Goal: Information Seeking & Learning: Find contact information

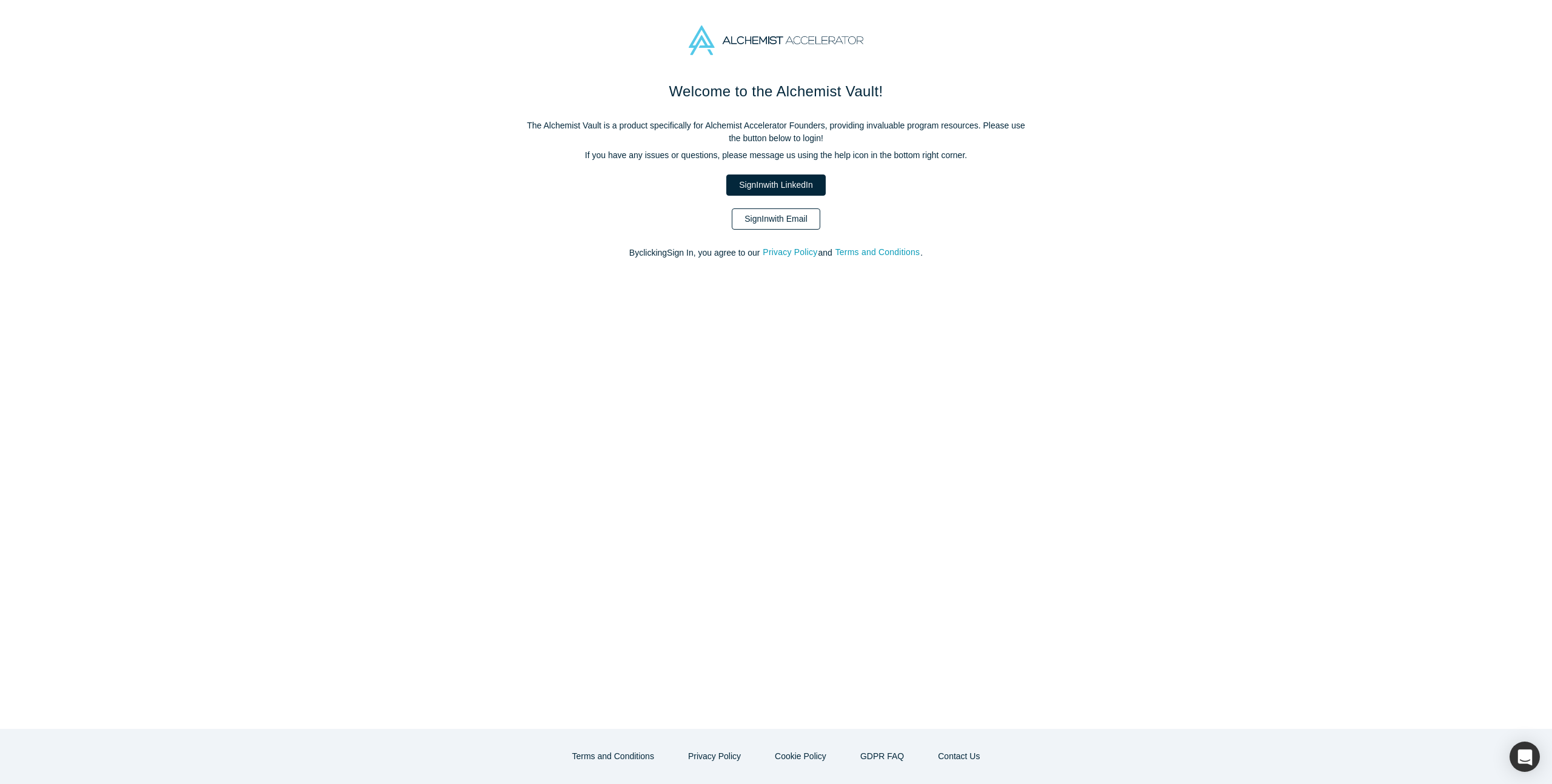
click at [801, 227] on link "Sign In with Email" at bounding box center [776, 219] width 89 height 21
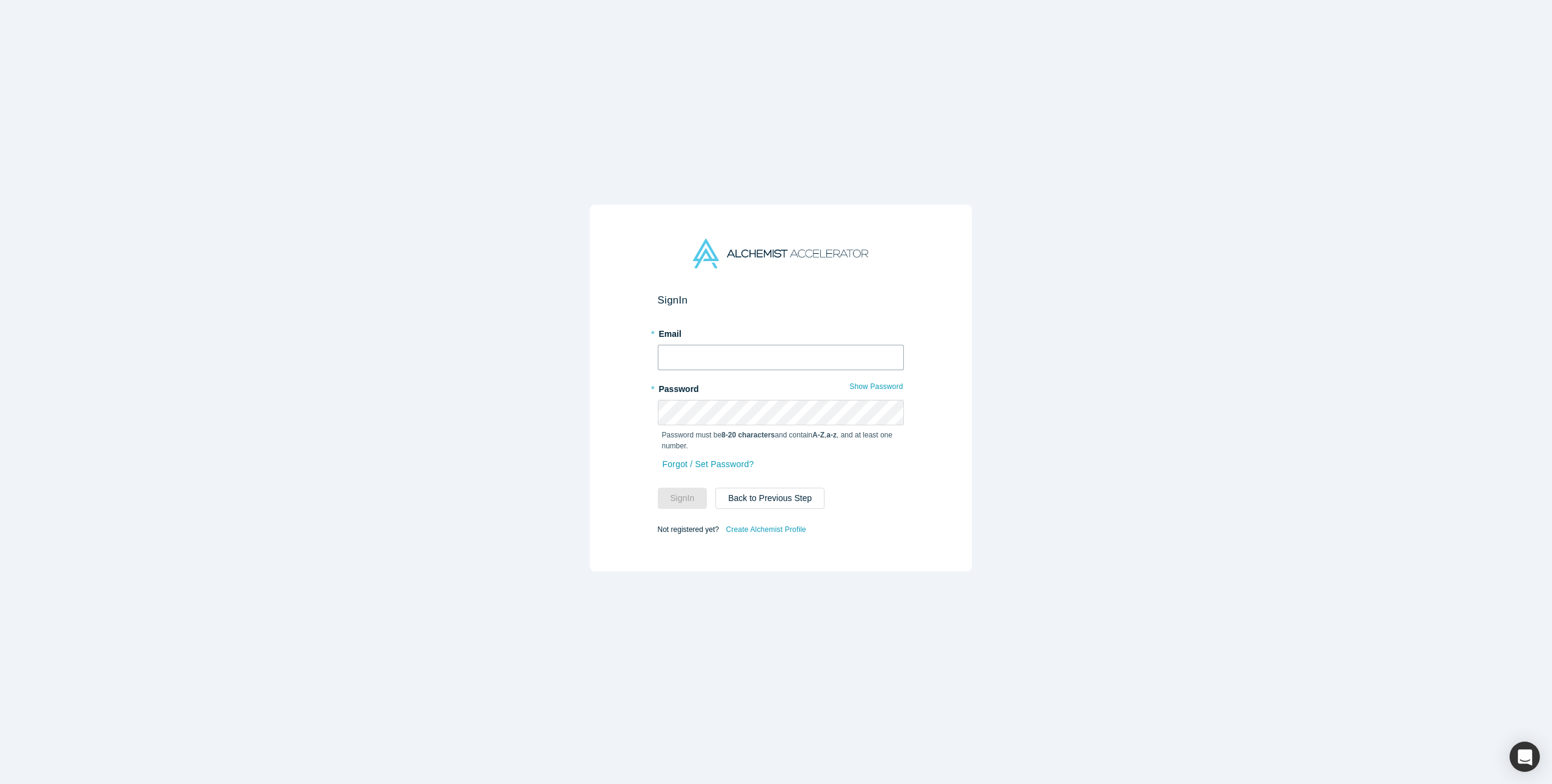
click at [696, 359] on input "text" at bounding box center [780, 357] width 246 height 25
type input "[EMAIL_ADDRESS][DOMAIN_NAME]"
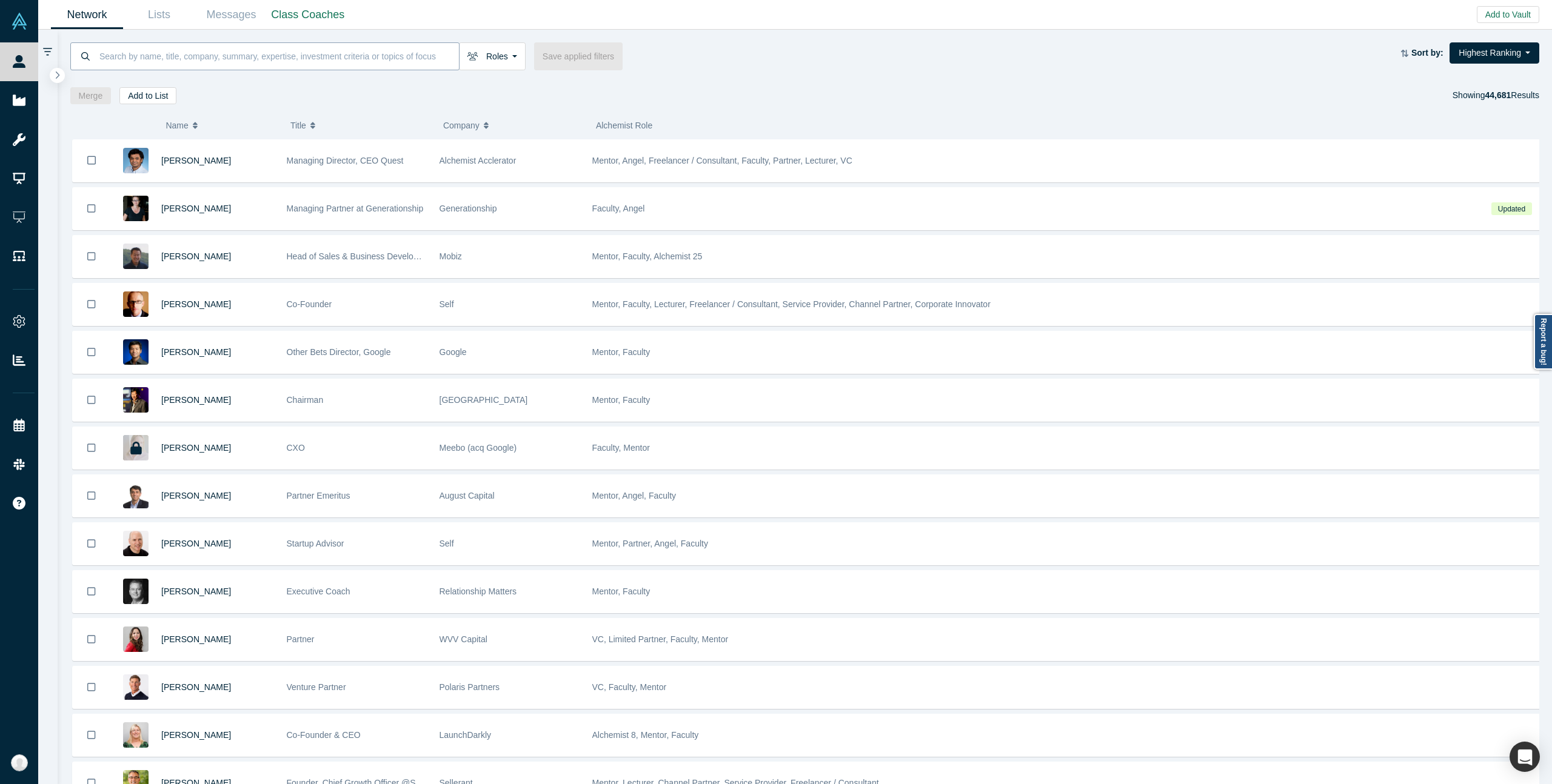
click at [299, 57] on input at bounding box center [278, 56] width 361 height 29
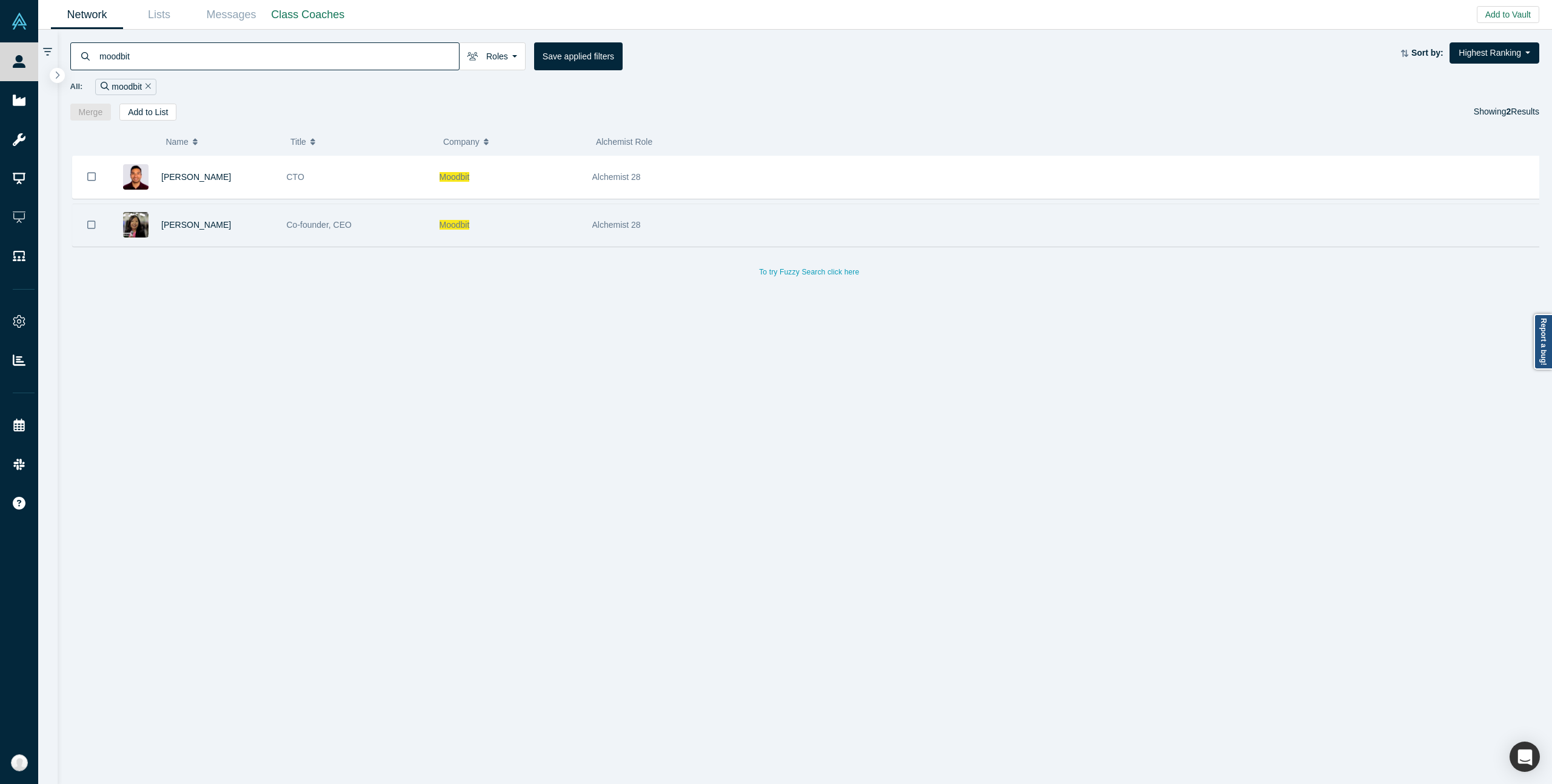
type input "moodbit"
click at [381, 226] on div "Co-founder, CEO" at bounding box center [357, 225] width 140 height 42
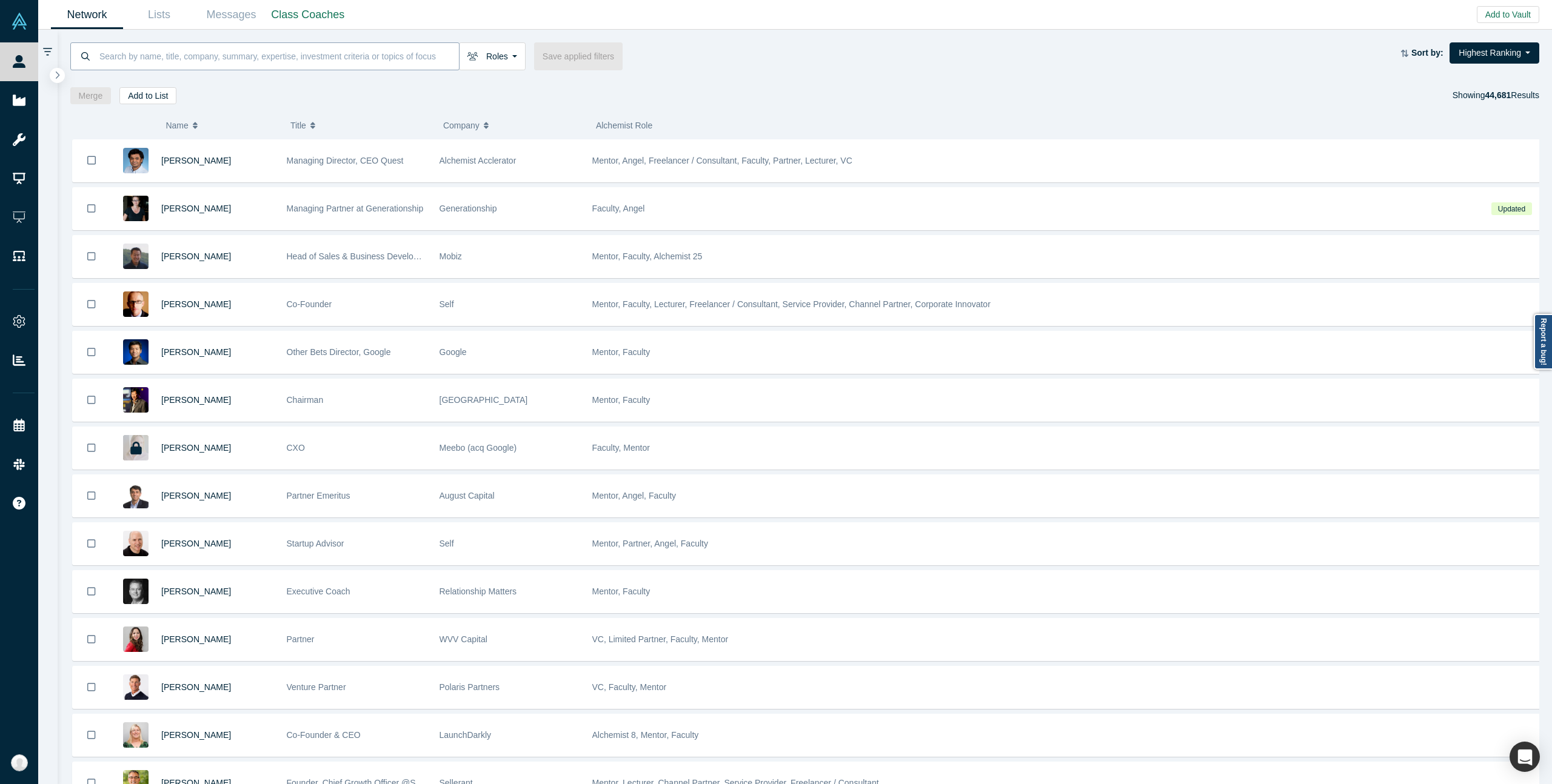
click at [226, 57] on input at bounding box center [278, 56] width 361 height 29
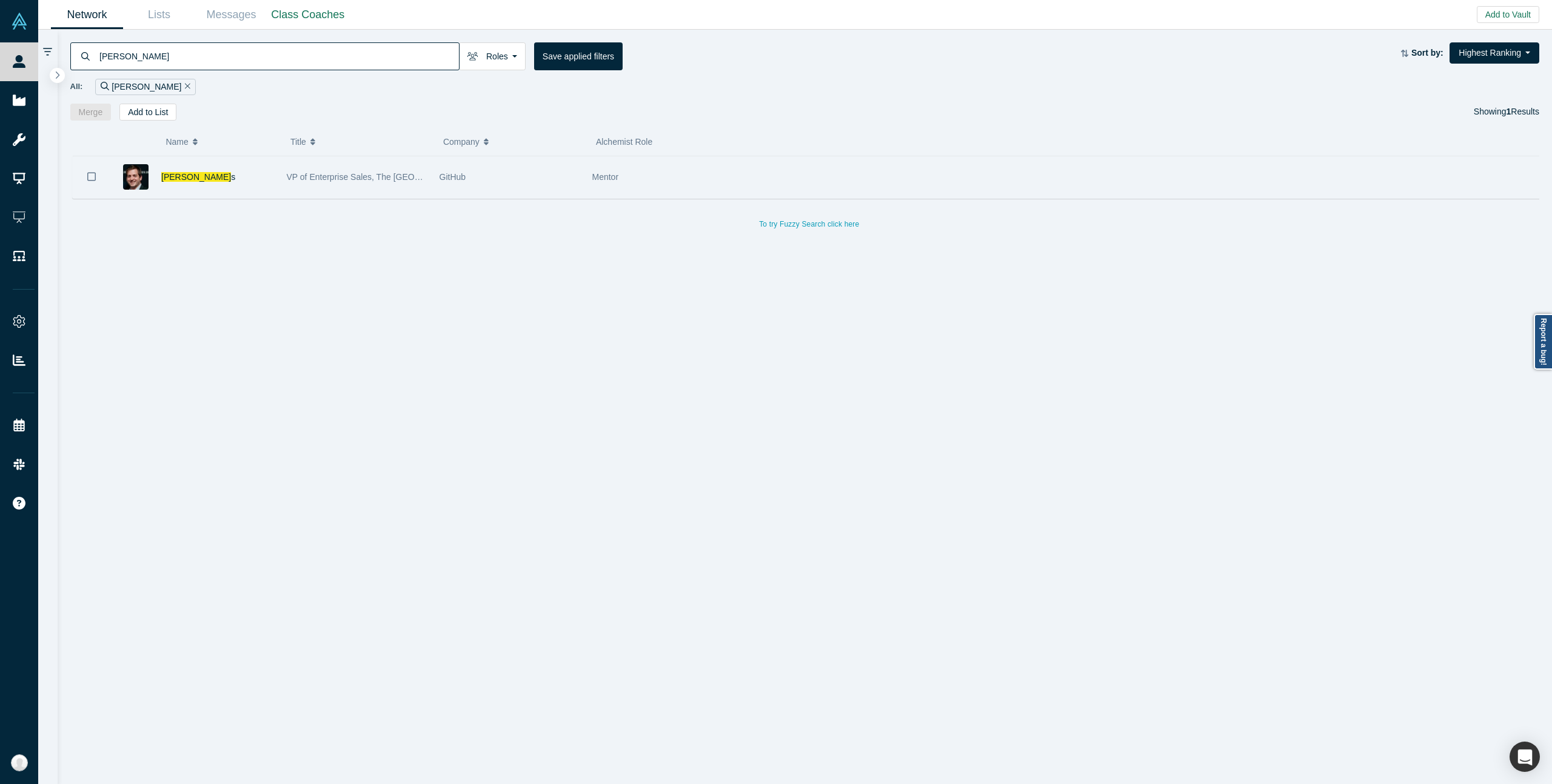
type input "jeff jone"
click at [236, 175] on div "Jeff Jone s" at bounding box center [217, 177] width 113 height 42
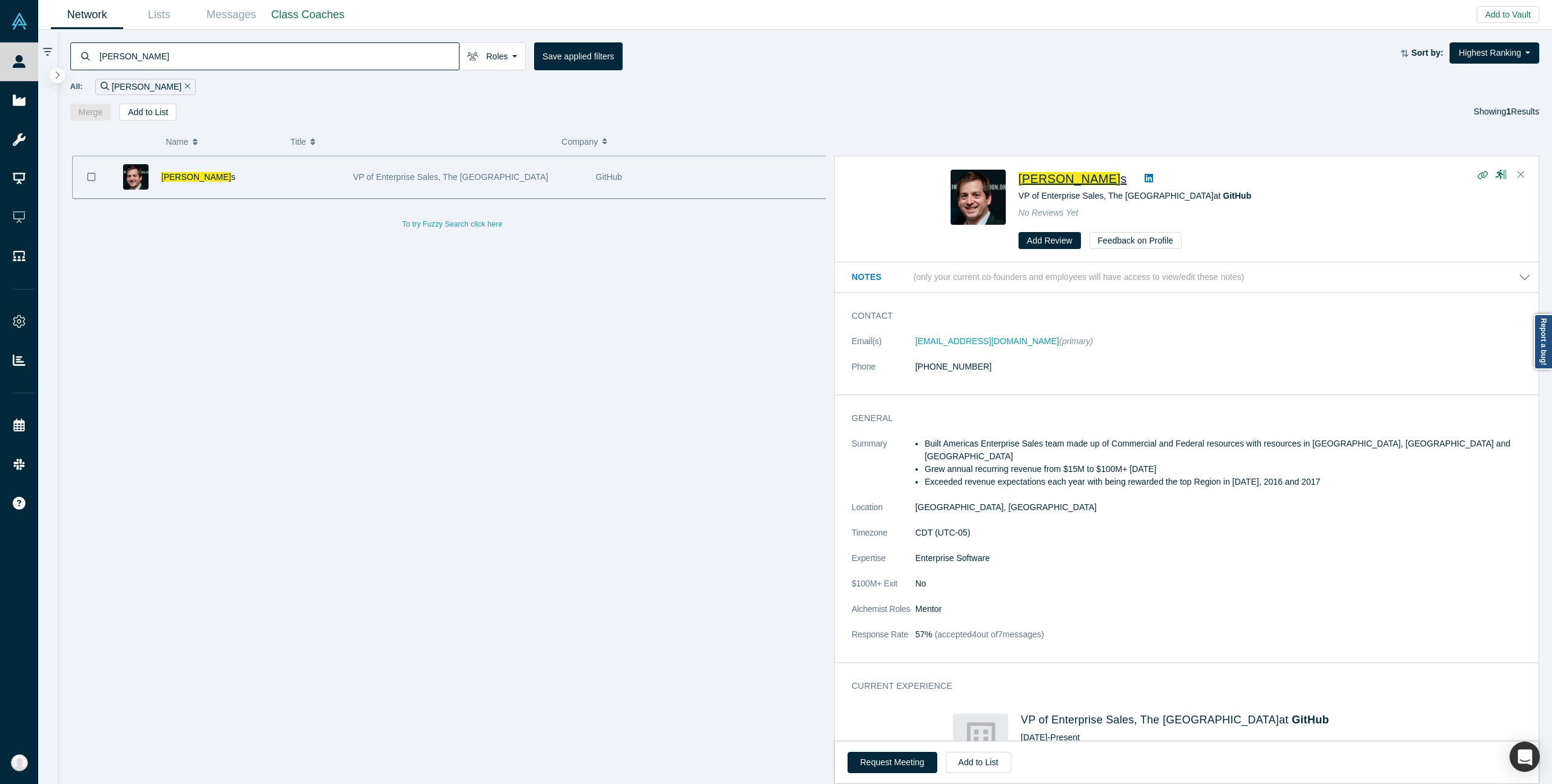
click at [1023, 181] on span "Jeff Jone" at bounding box center [1069, 179] width 102 height 13
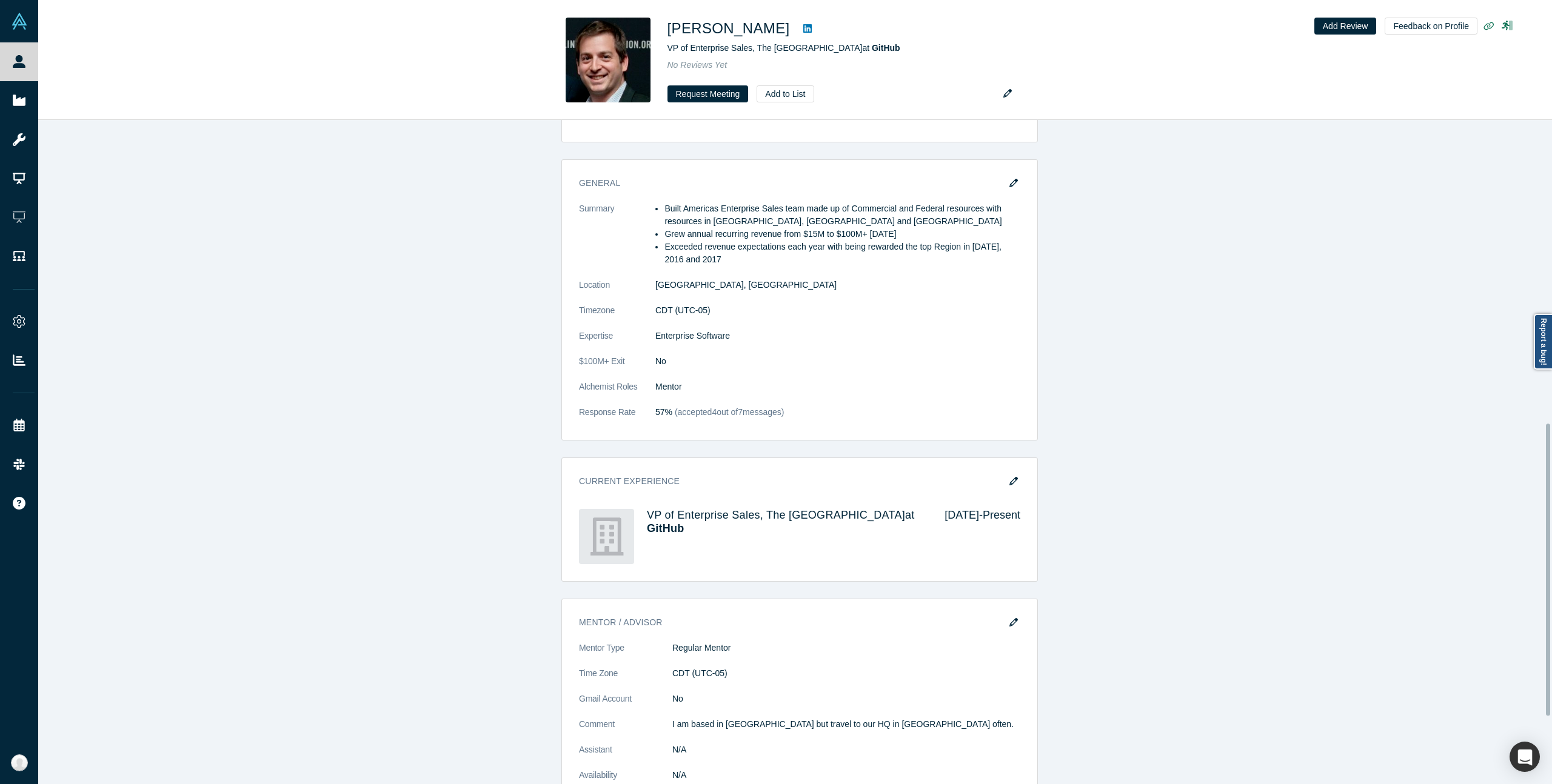
scroll to position [825, 0]
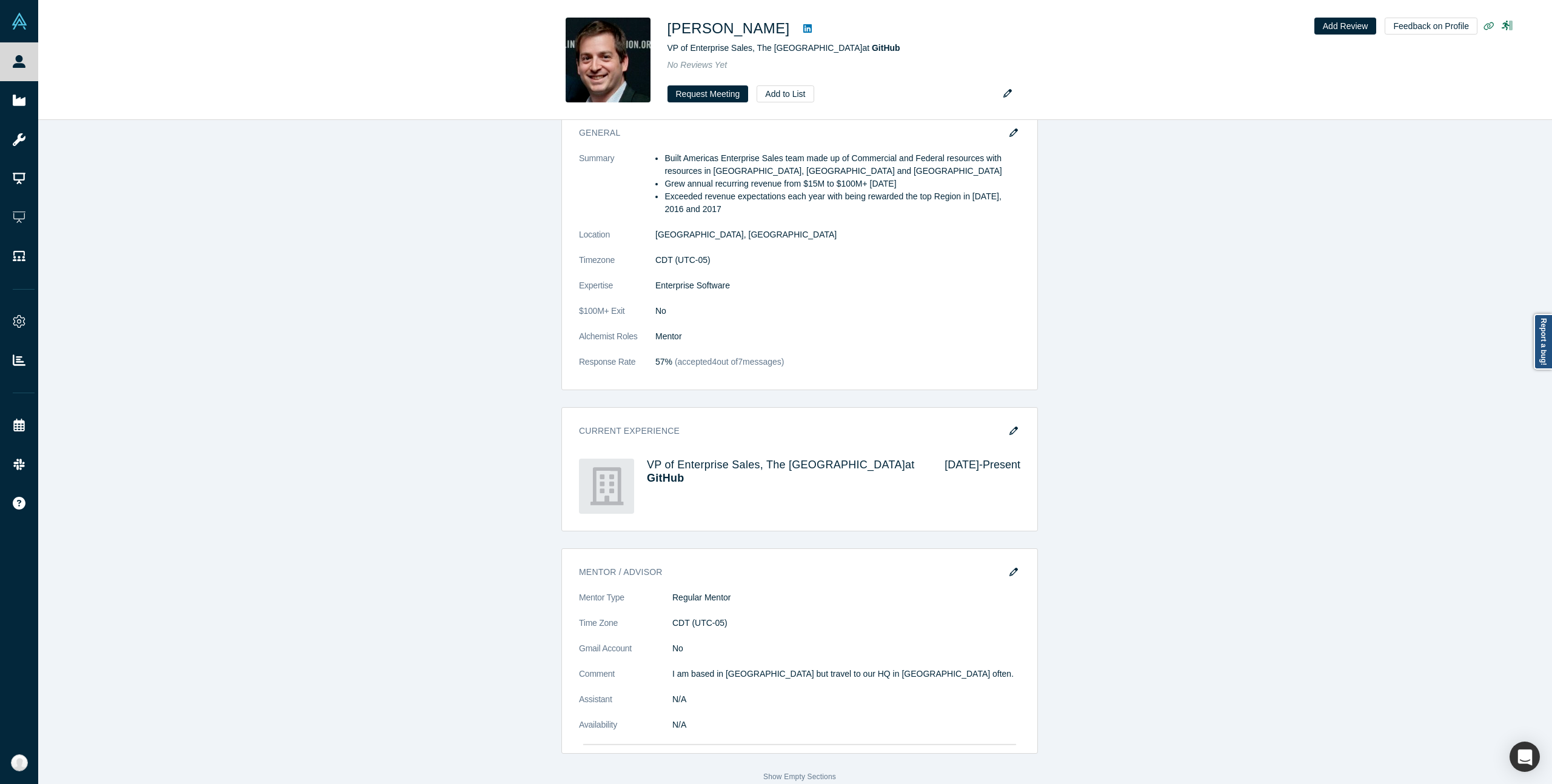
drag, startPoint x: 99, startPoint y: 168, endPoint x: 97, endPoint y: 151, distance: 17.1
click at [99, 168] on div "Account Messages Quota N/A Alchemist Roles Mentor Vault Access/es N/A Contact E…" at bounding box center [799, 313] width 1523 height 940
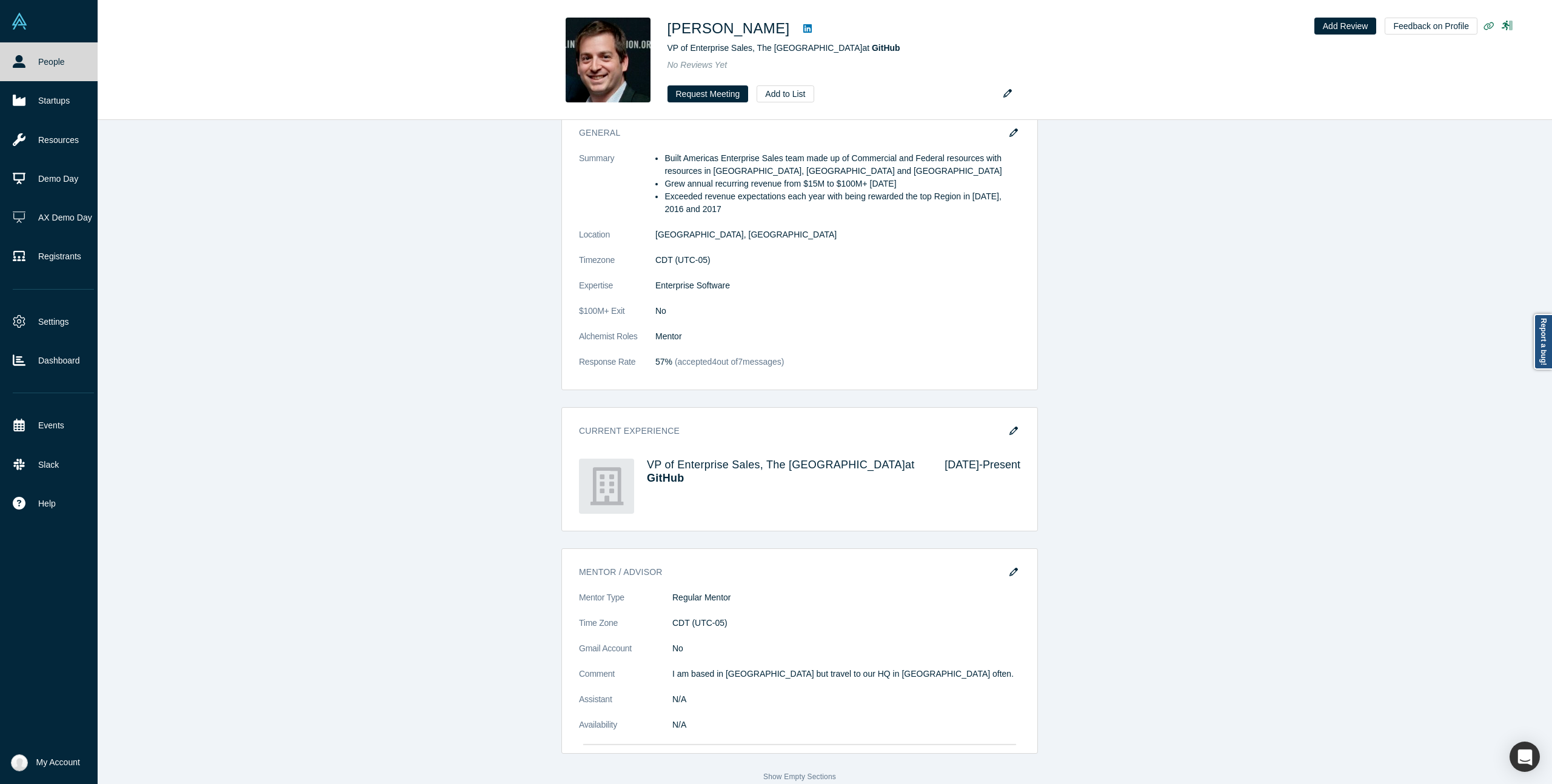
click at [17, 52] on link "People" at bounding box center [53, 62] width 107 height 39
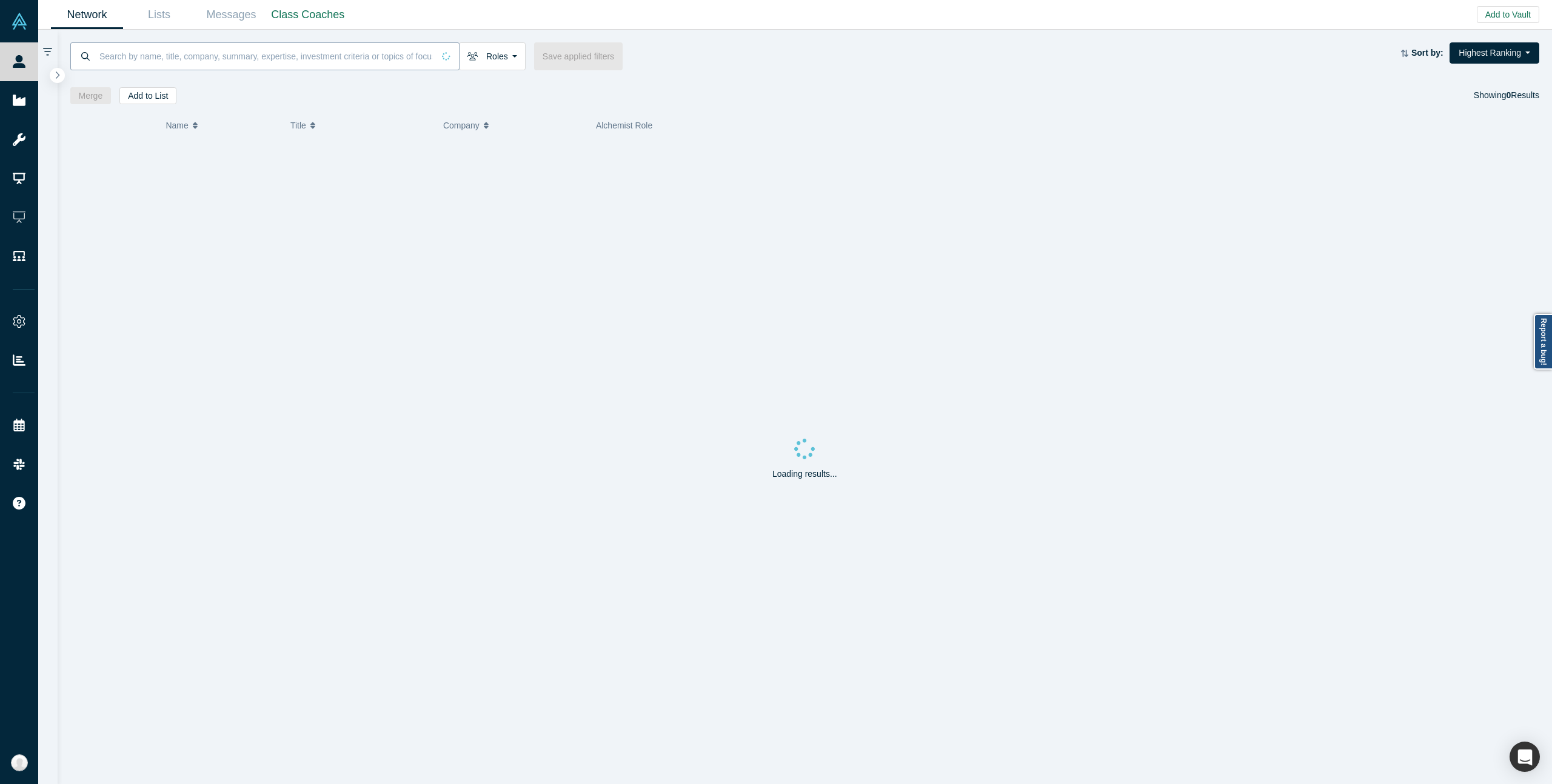
click at [220, 63] on input at bounding box center [265, 56] width 335 height 29
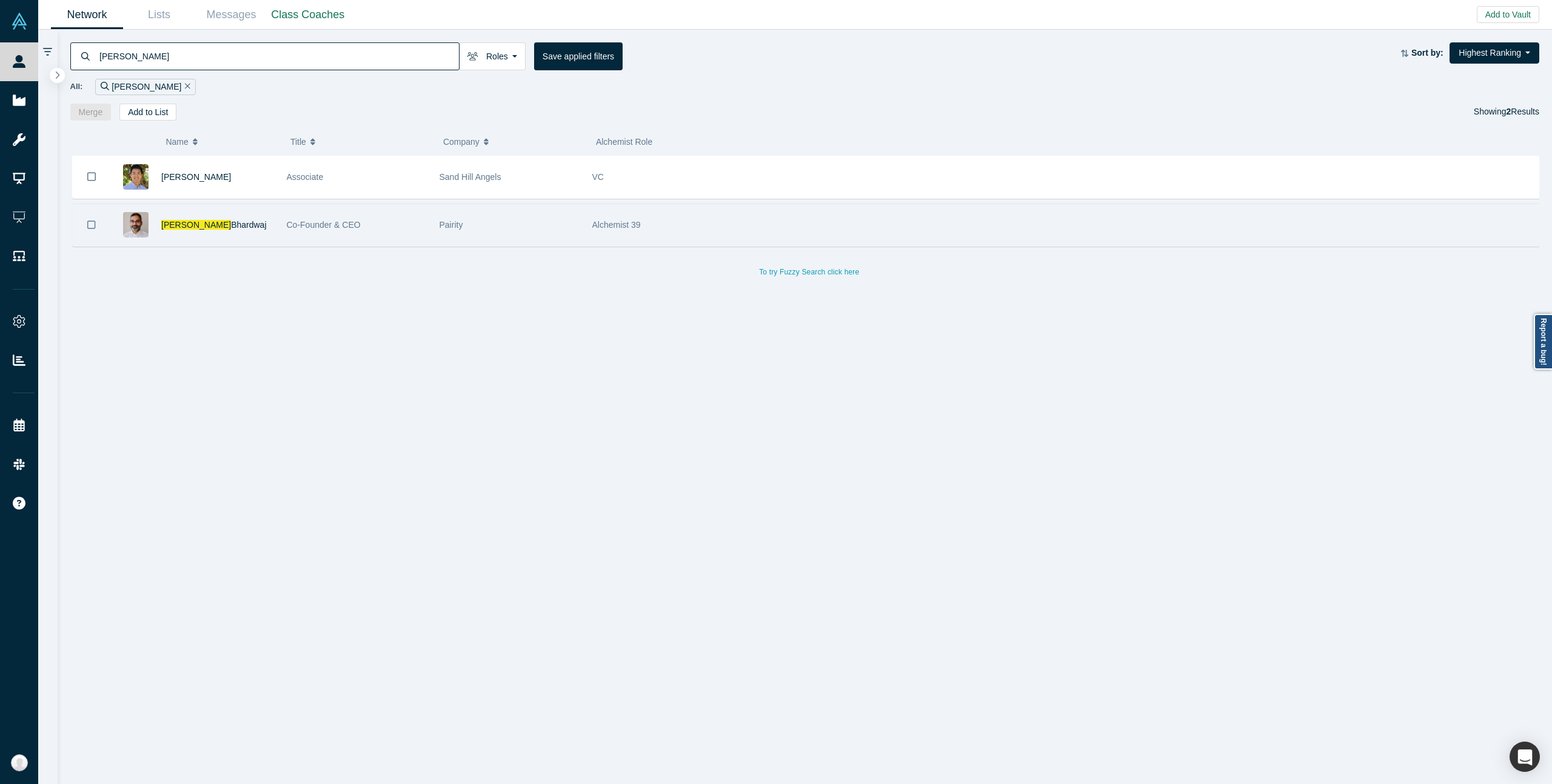
type input "[PERSON_NAME]"
click at [232, 223] on div "[PERSON_NAME]" at bounding box center [217, 225] width 113 height 42
